Goal: Browse casually

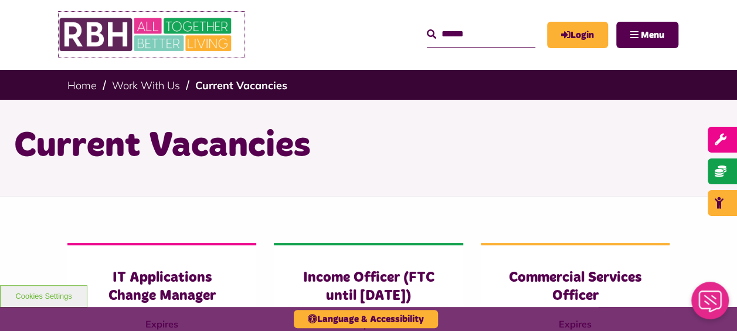
click at [136, 35] on img at bounding box center [147, 35] width 176 height 46
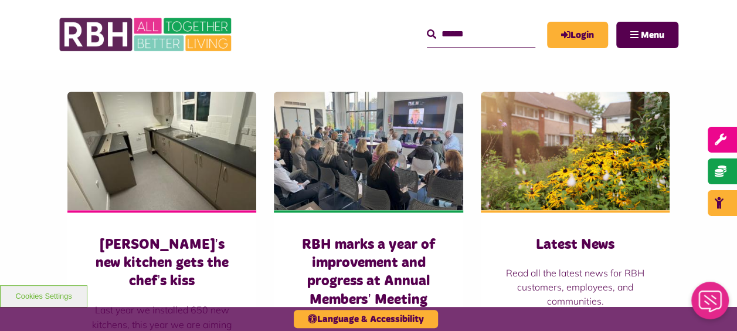
scroll to position [762, 0]
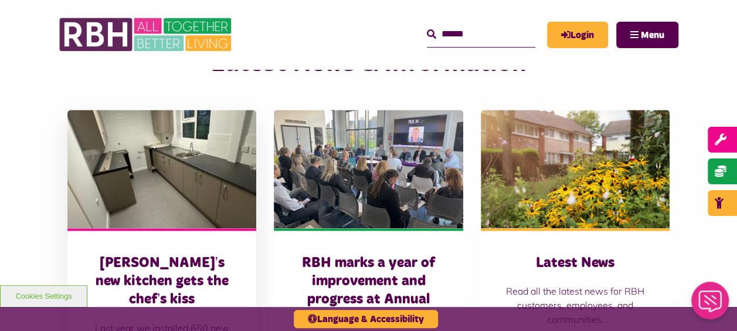
click at [145, 128] on img at bounding box center [161, 169] width 189 height 118
